Goal: Find specific page/section: Find specific page/section

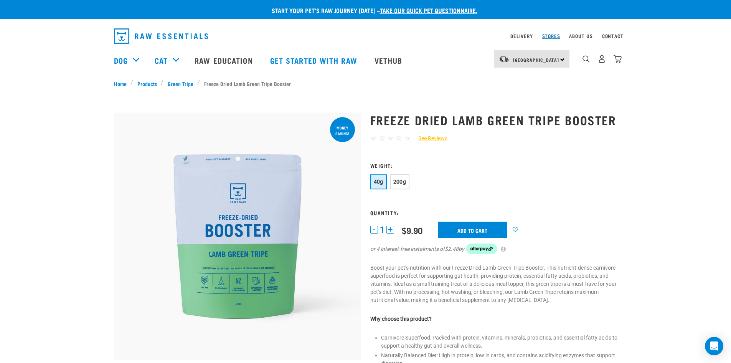
click at [551, 35] on link "Stores" at bounding box center [551, 36] width 18 height 3
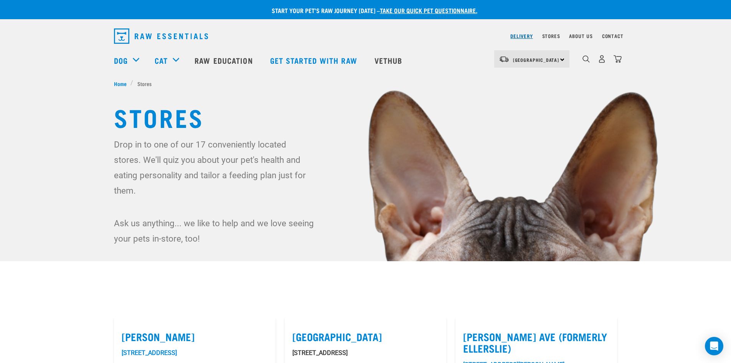
click at [521, 35] on link "Delivery" at bounding box center [521, 36] width 22 height 3
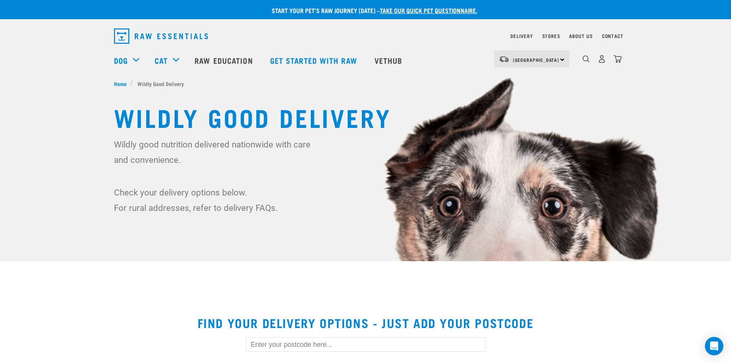
click at [512, 59] on div "South Island North Island South Island" at bounding box center [531, 58] width 75 height 17
click at [521, 79] on link "[GEOGRAPHIC_DATA]" at bounding box center [531, 80] width 74 height 17
click at [516, 37] on link "Delivery" at bounding box center [521, 36] width 22 height 3
click at [284, 349] on input "text" at bounding box center [365, 344] width 239 height 15
type input "35"
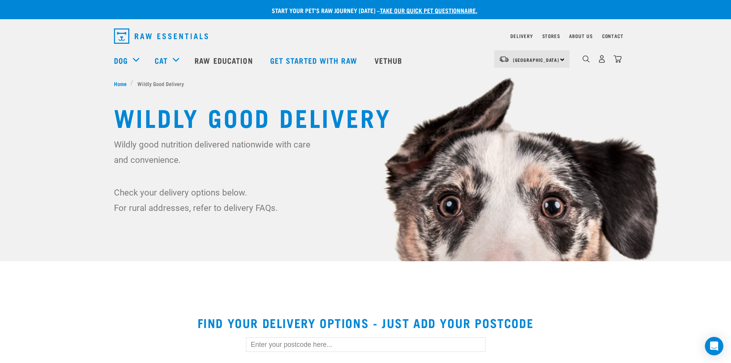
drag, startPoint x: 0, startPoint y: 0, endPoint x: 284, endPoint y: 348, distance: 449.2
click at [284, 348] on input "text" at bounding box center [365, 344] width 239 height 15
type input "3508"
click at [553, 35] on link "Stores" at bounding box center [551, 36] width 18 height 3
